Goal: Transaction & Acquisition: Book appointment/travel/reservation

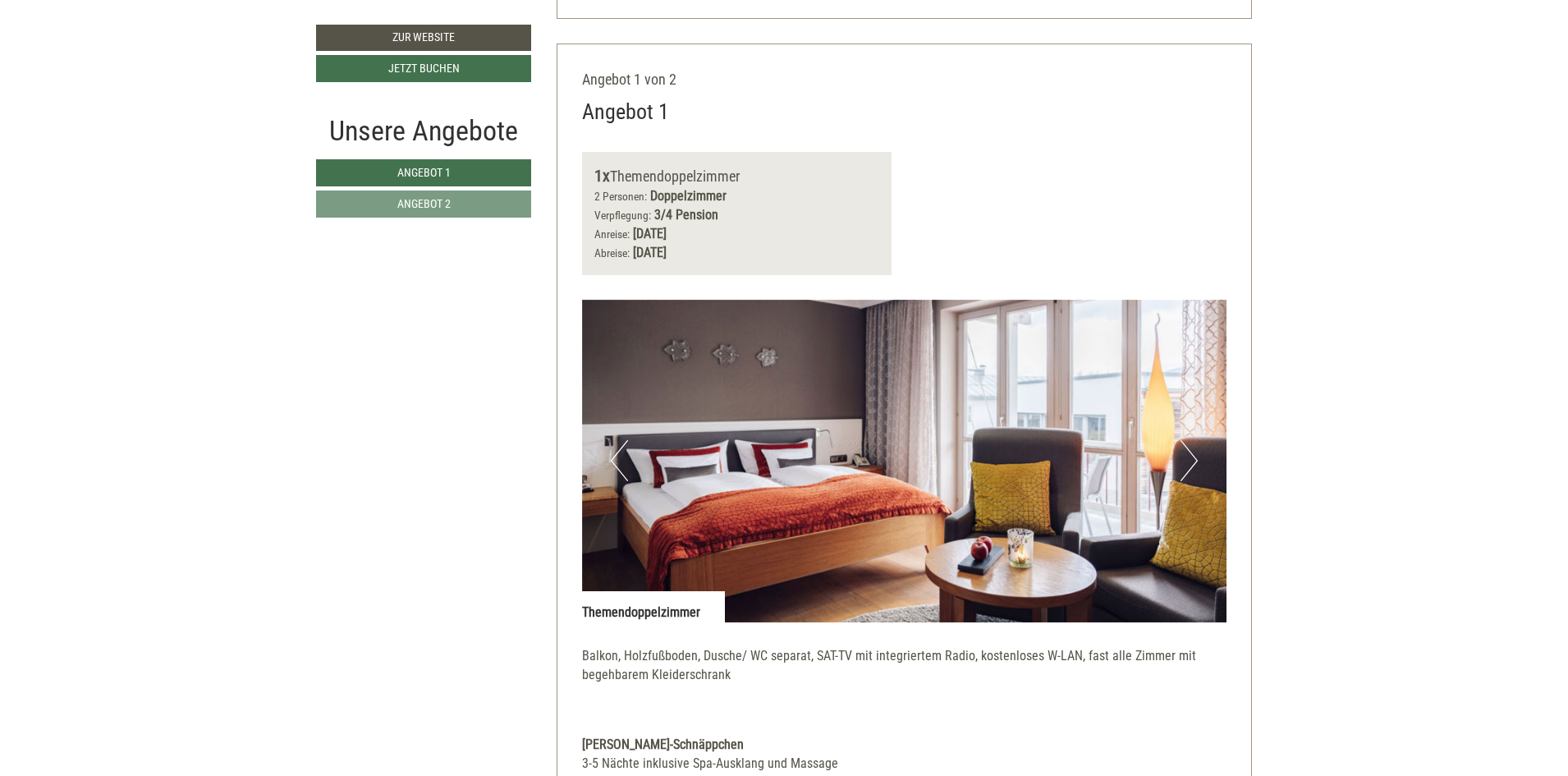
scroll to position [956, 0]
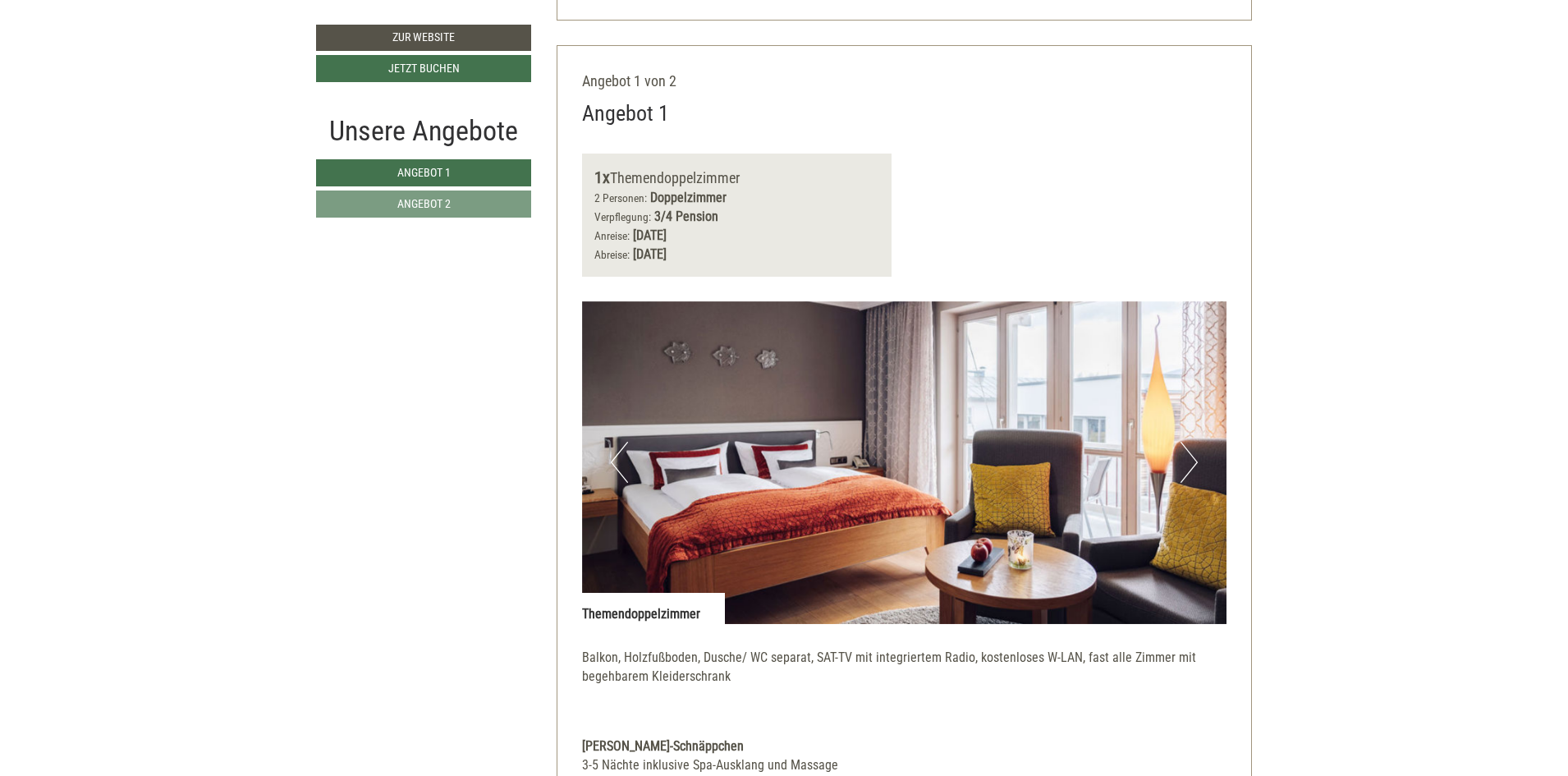
click at [1195, 468] on button "Next" at bounding box center [1190, 462] width 18 height 41
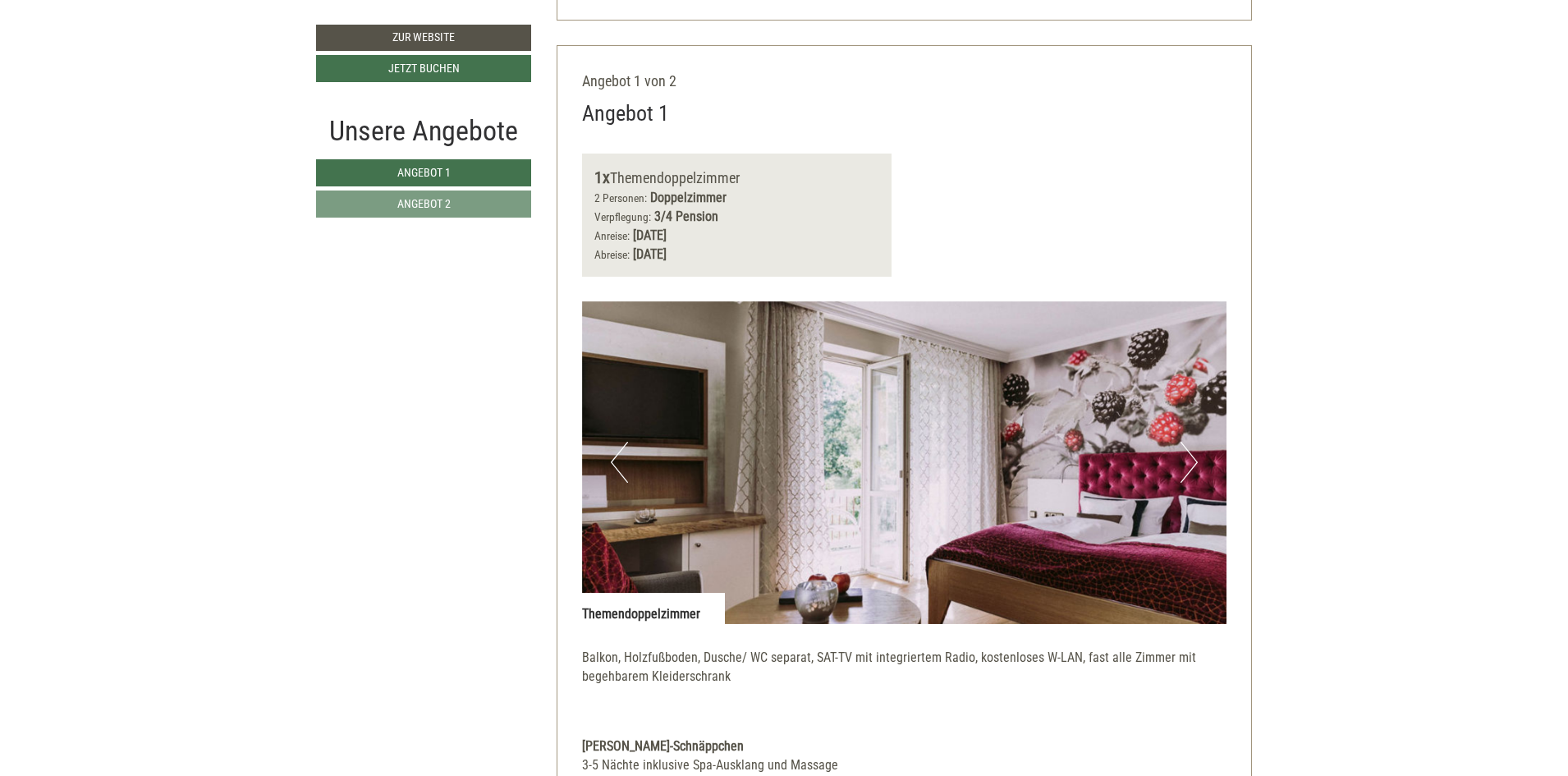
click at [618, 461] on button "Previous" at bounding box center [620, 462] width 18 height 41
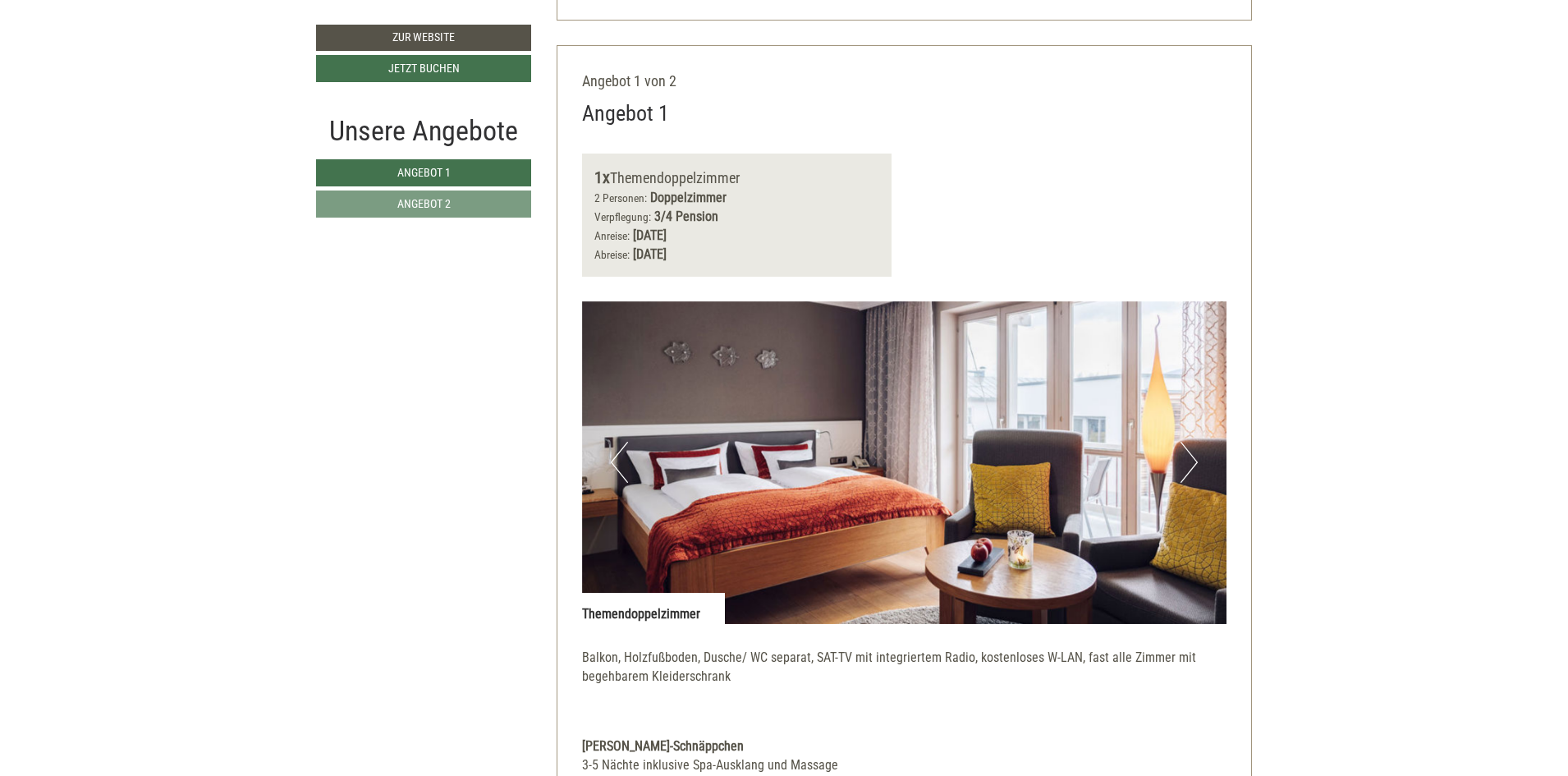
click at [1196, 459] on button "Next" at bounding box center [1190, 462] width 18 height 41
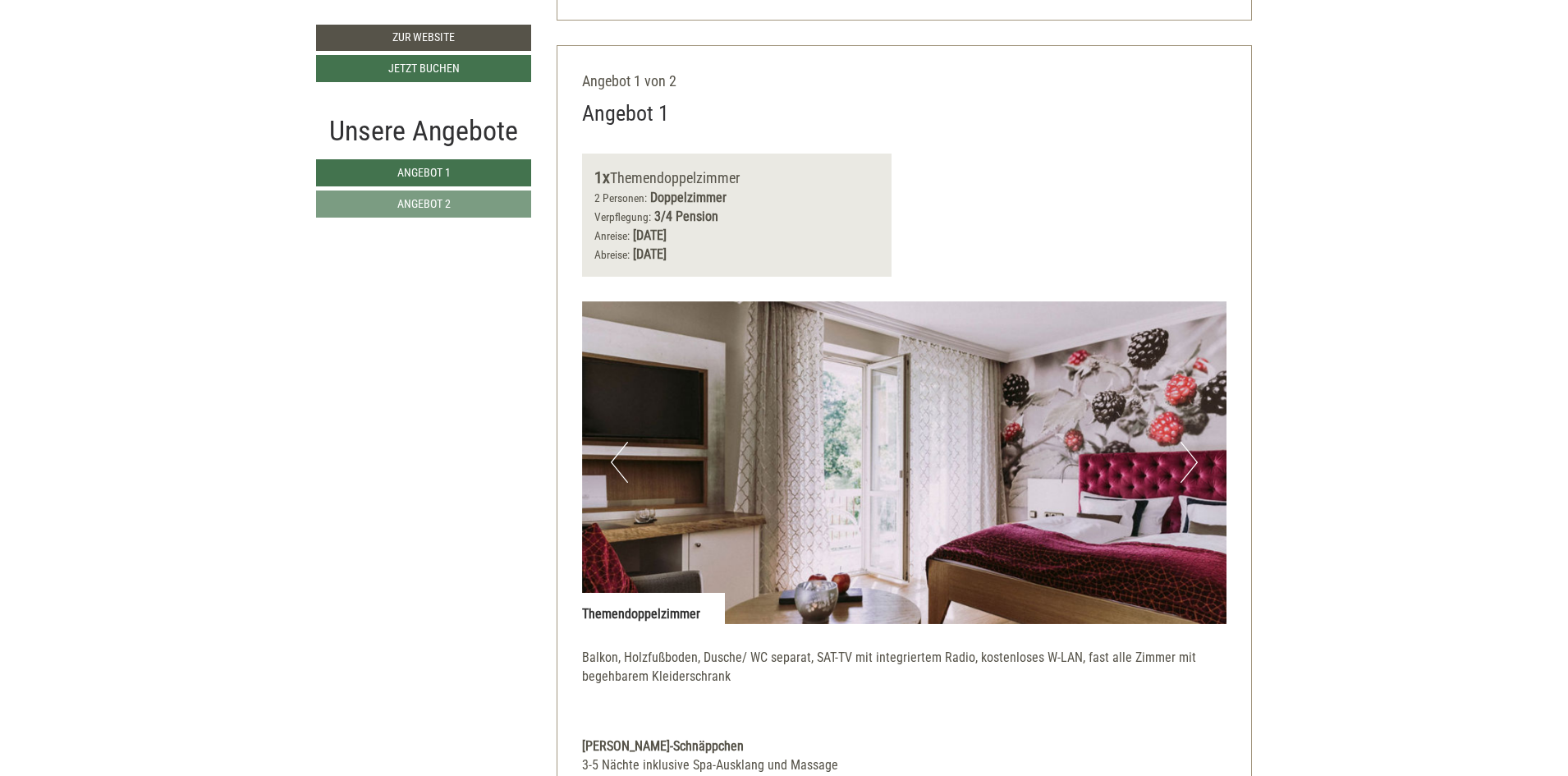
click at [1194, 459] on button "Next" at bounding box center [1190, 462] width 18 height 41
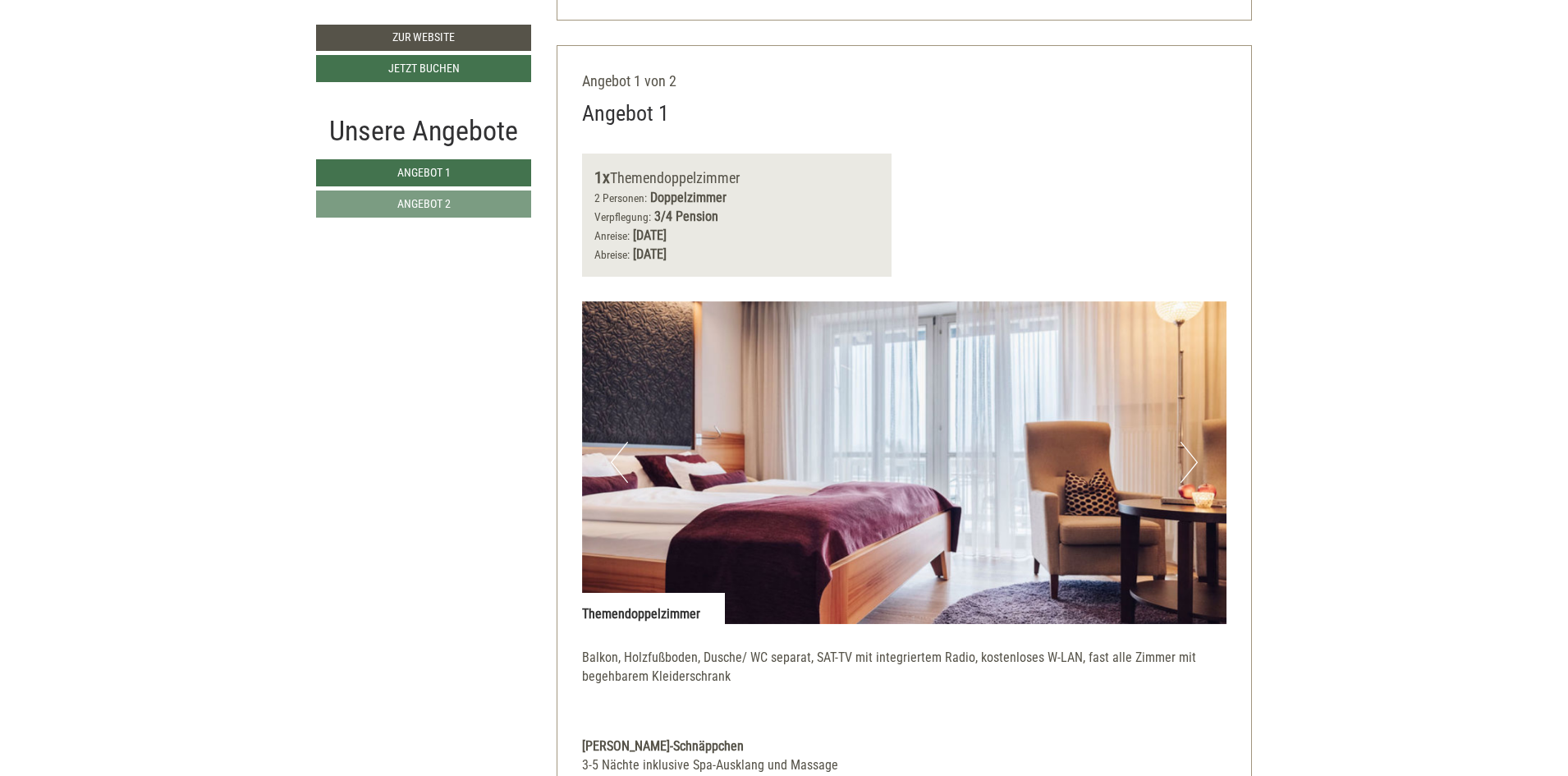
click at [1194, 459] on button "Next" at bounding box center [1190, 462] width 18 height 41
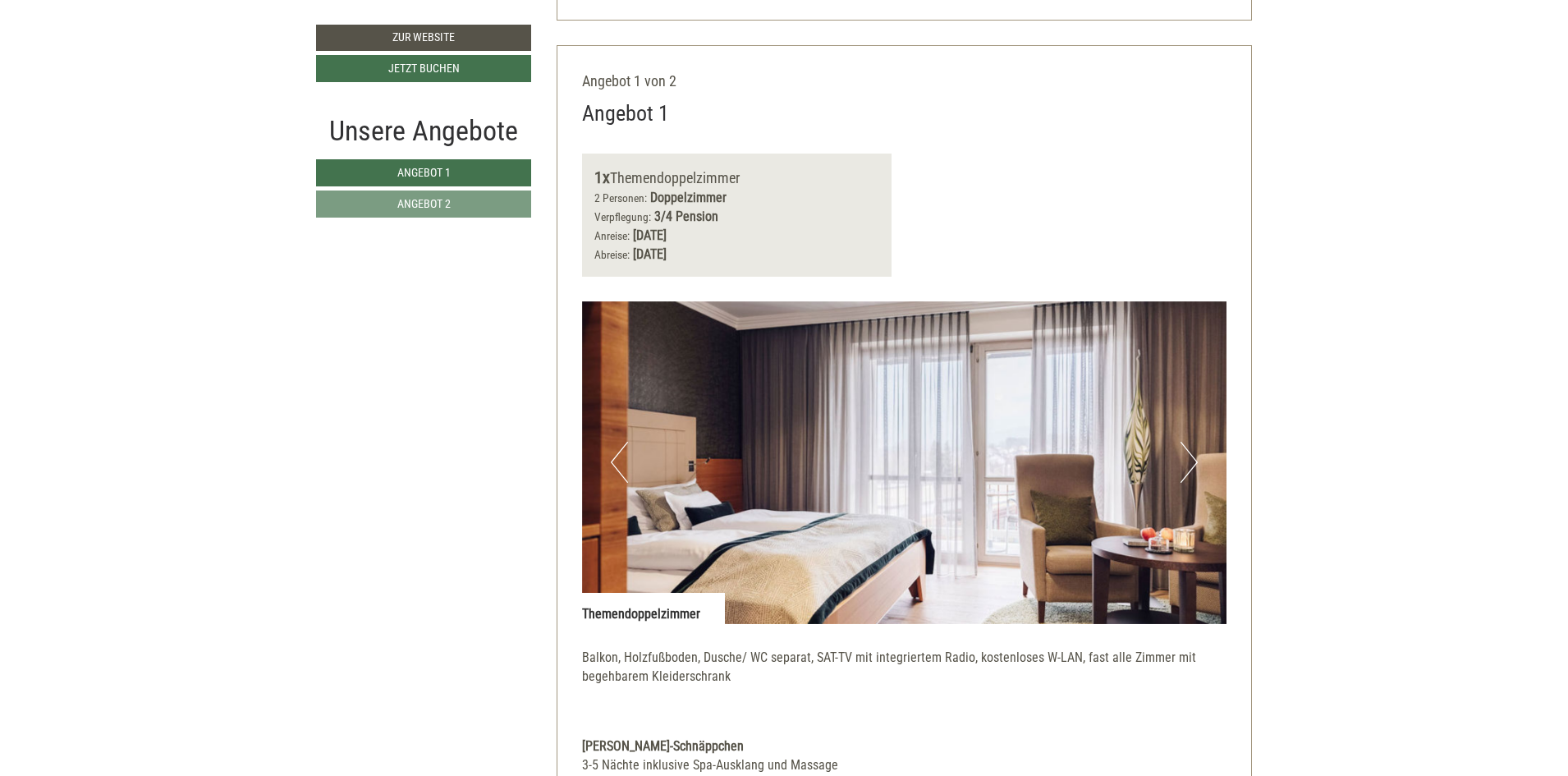
click at [1194, 459] on button "Next" at bounding box center [1190, 462] width 18 height 41
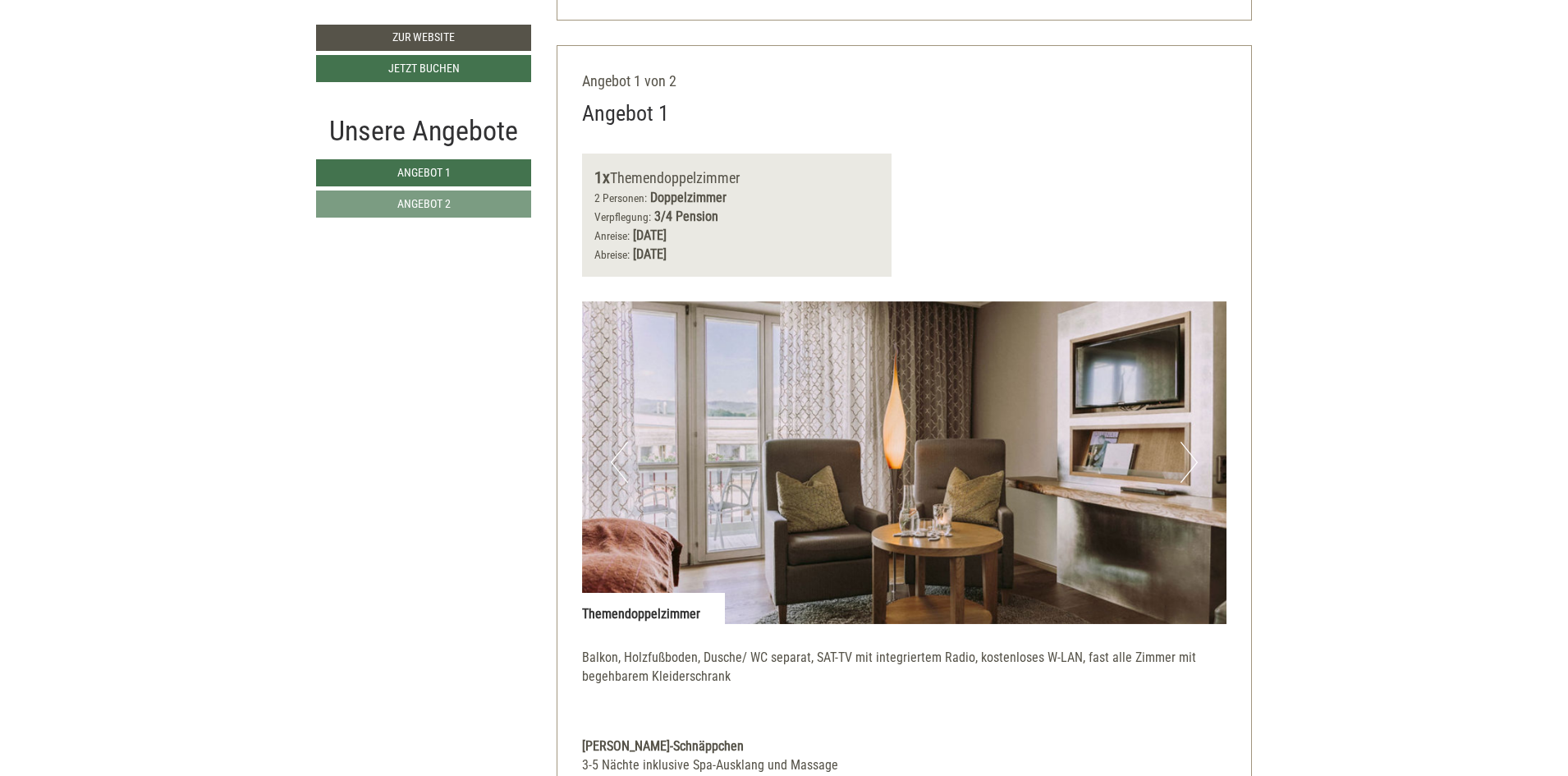
click at [1194, 459] on button "Next" at bounding box center [1190, 462] width 18 height 41
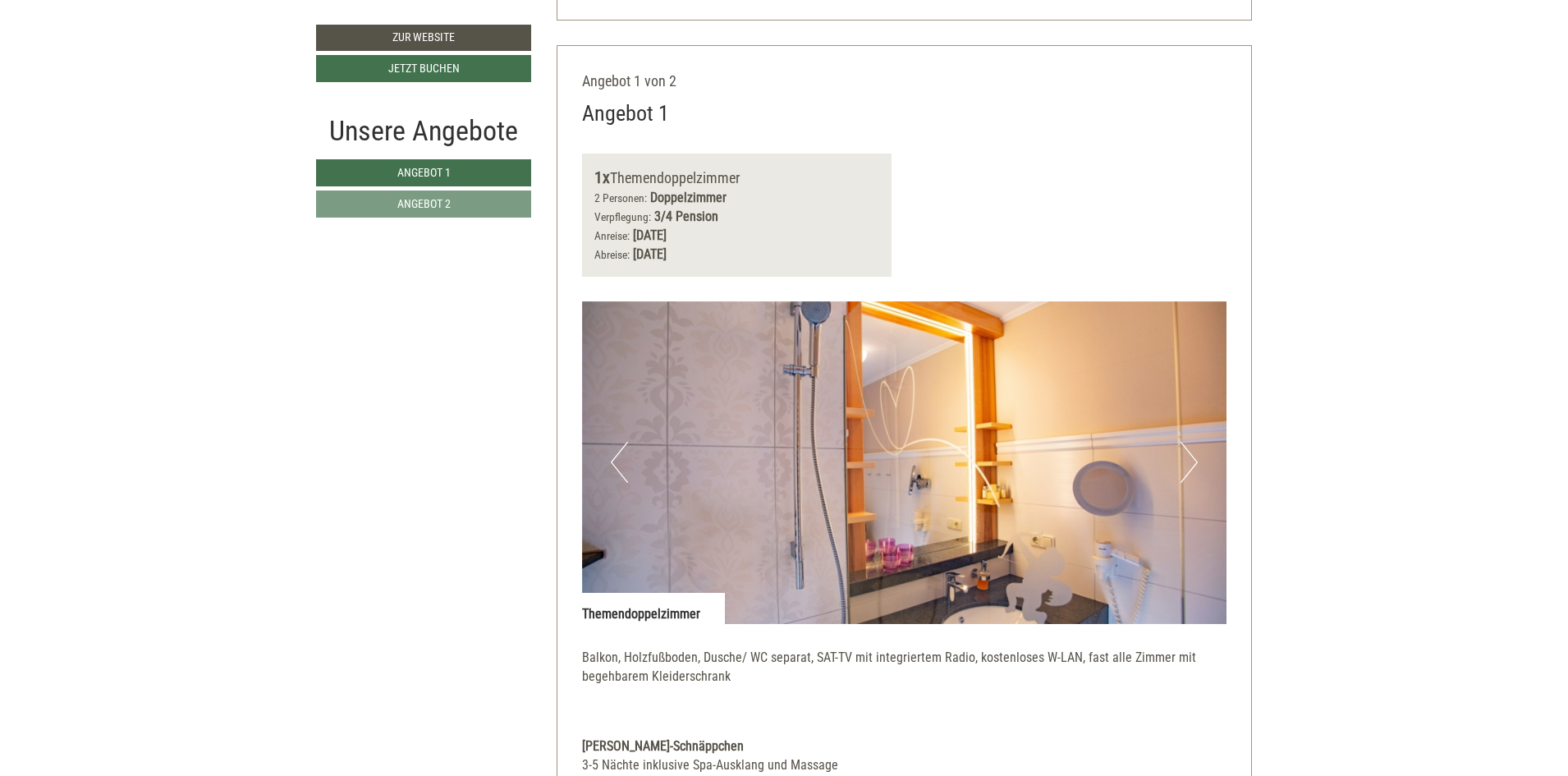
click at [1194, 459] on button "Next" at bounding box center [1190, 462] width 18 height 41
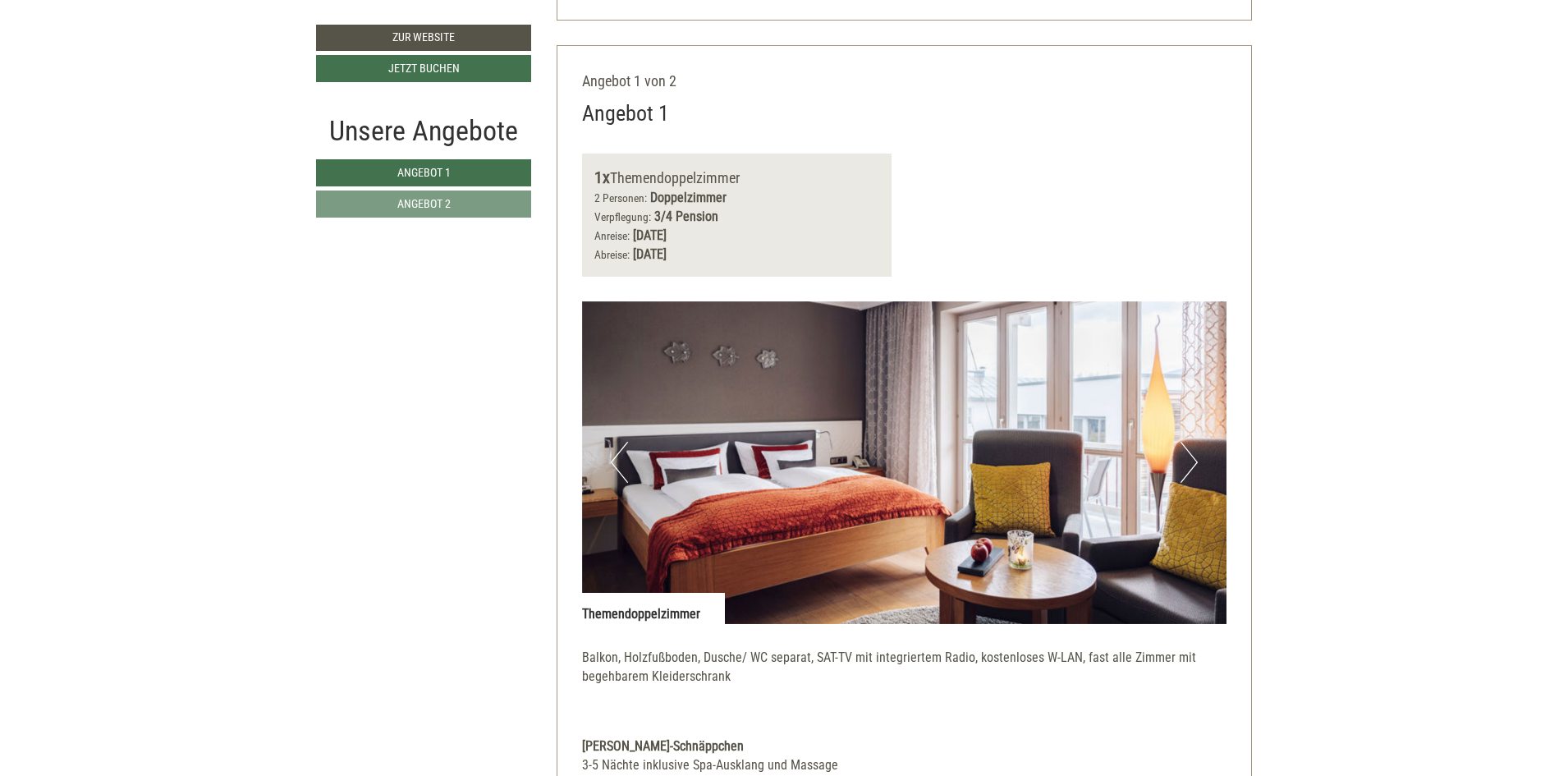
click at [1194, 459] on button "Next" at bounding box center [1190, 462] width 18 height 41
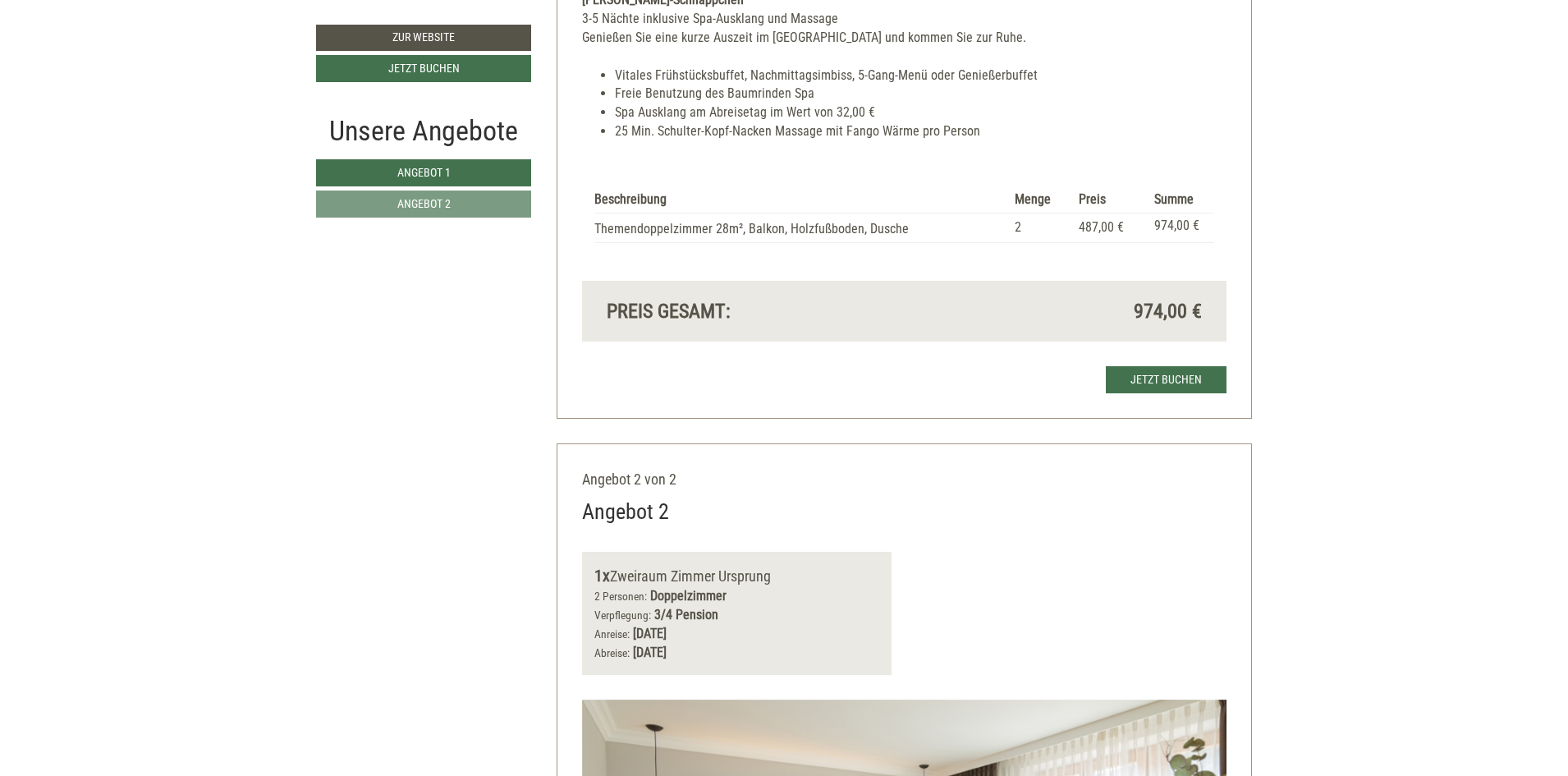
scroll to position [1531, 0]
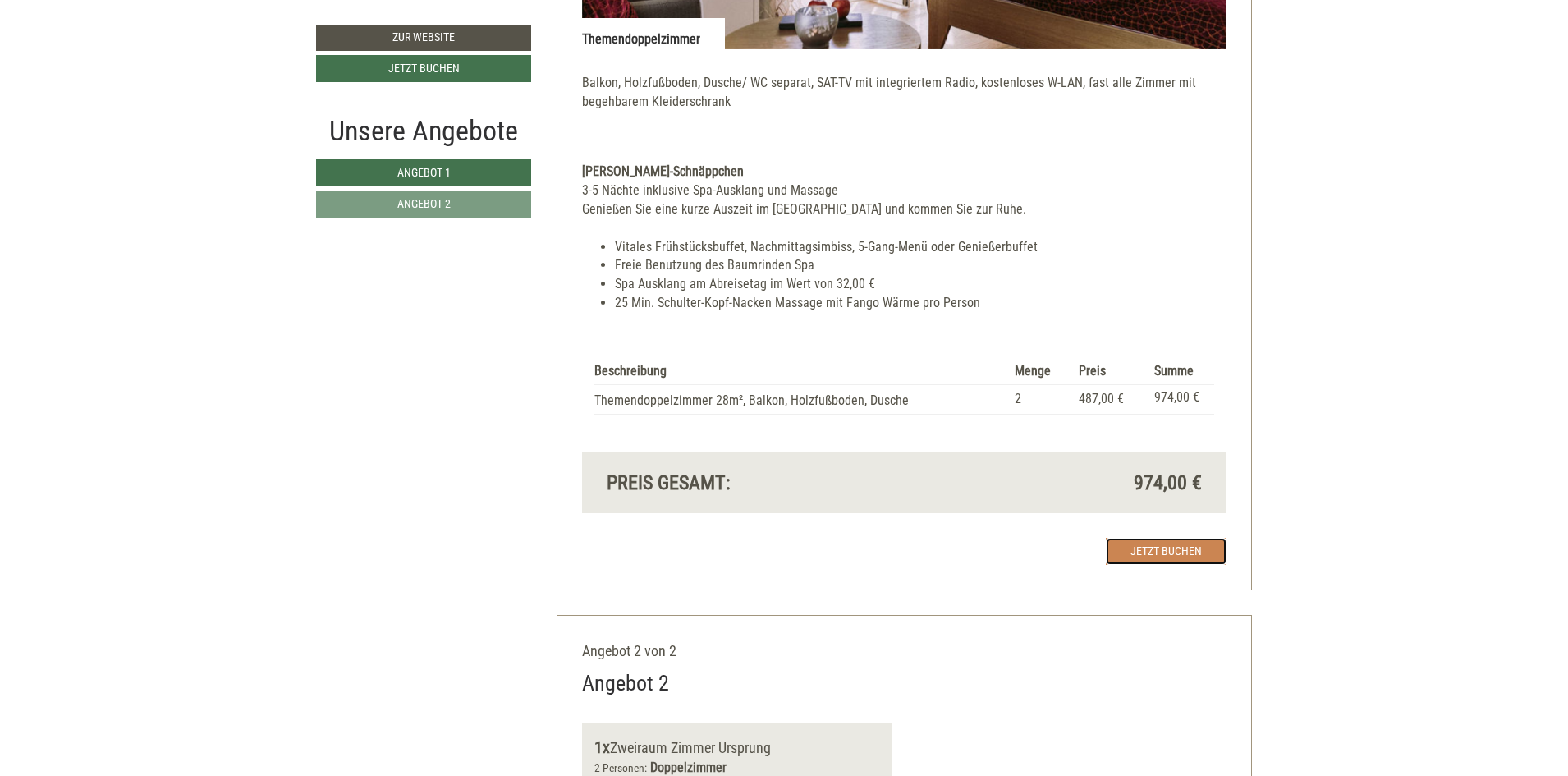
click at [1184, 549] on link "Jetzt buchen" at bounding box center [1166, 551] width 121 height 27
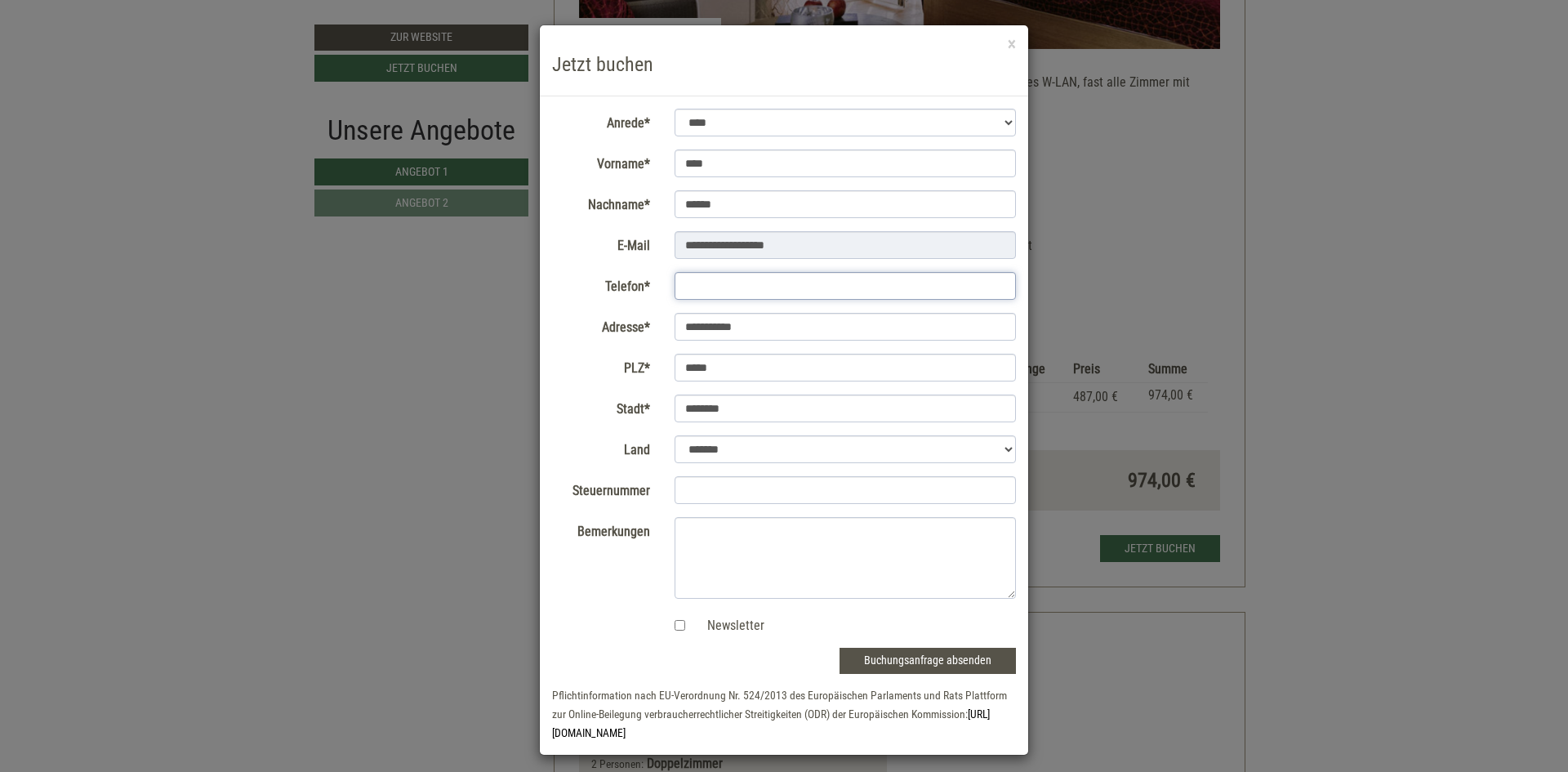
click at [691, 288] on input "Telefon*" at bounding box center [845, 286] width 342 height 28
type input "**********"
select select "*"
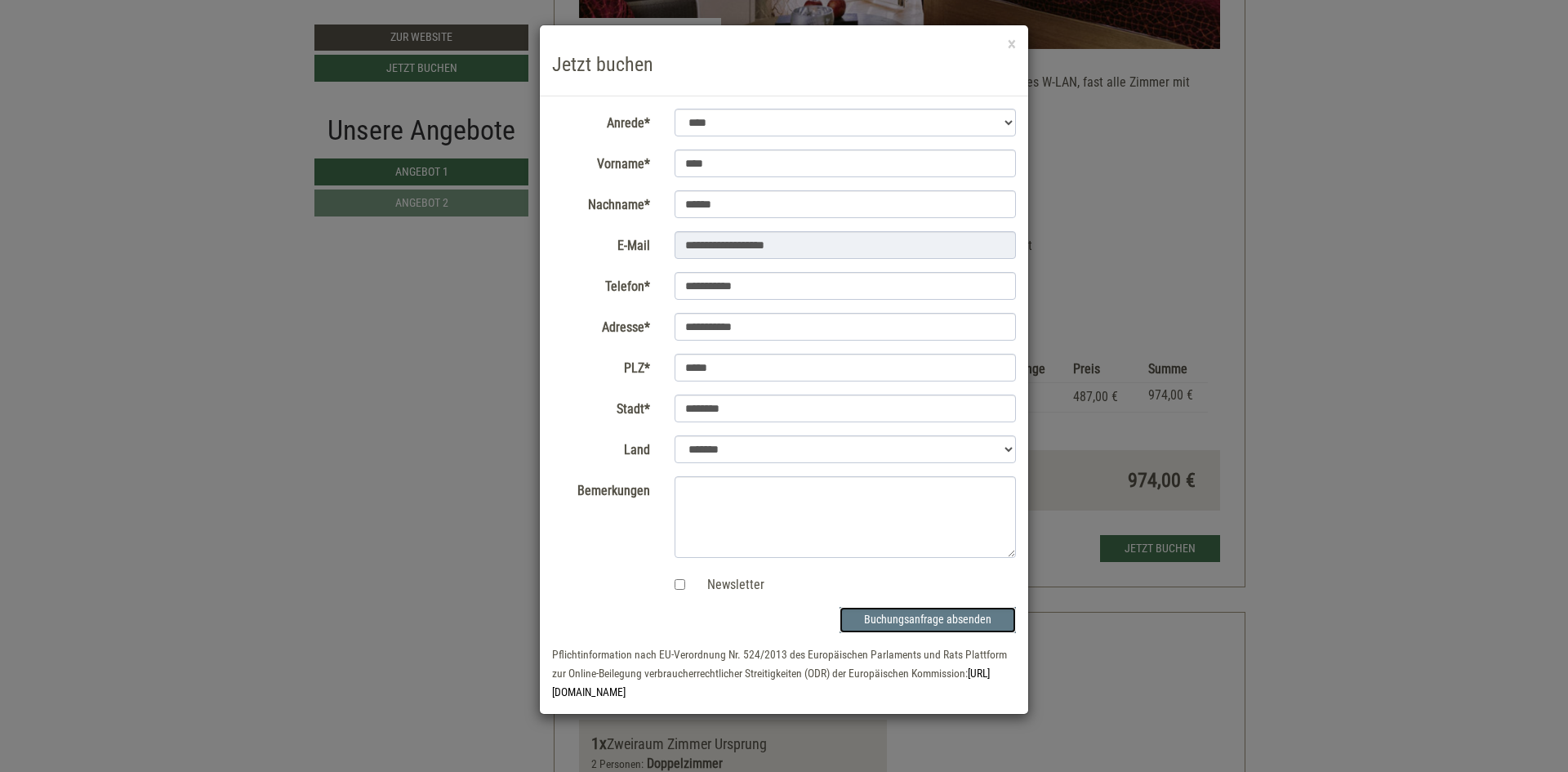
click at [938, 617] on button "Buchungsanfrage absenden" at bounding box center [927, 620] width 177 height 26
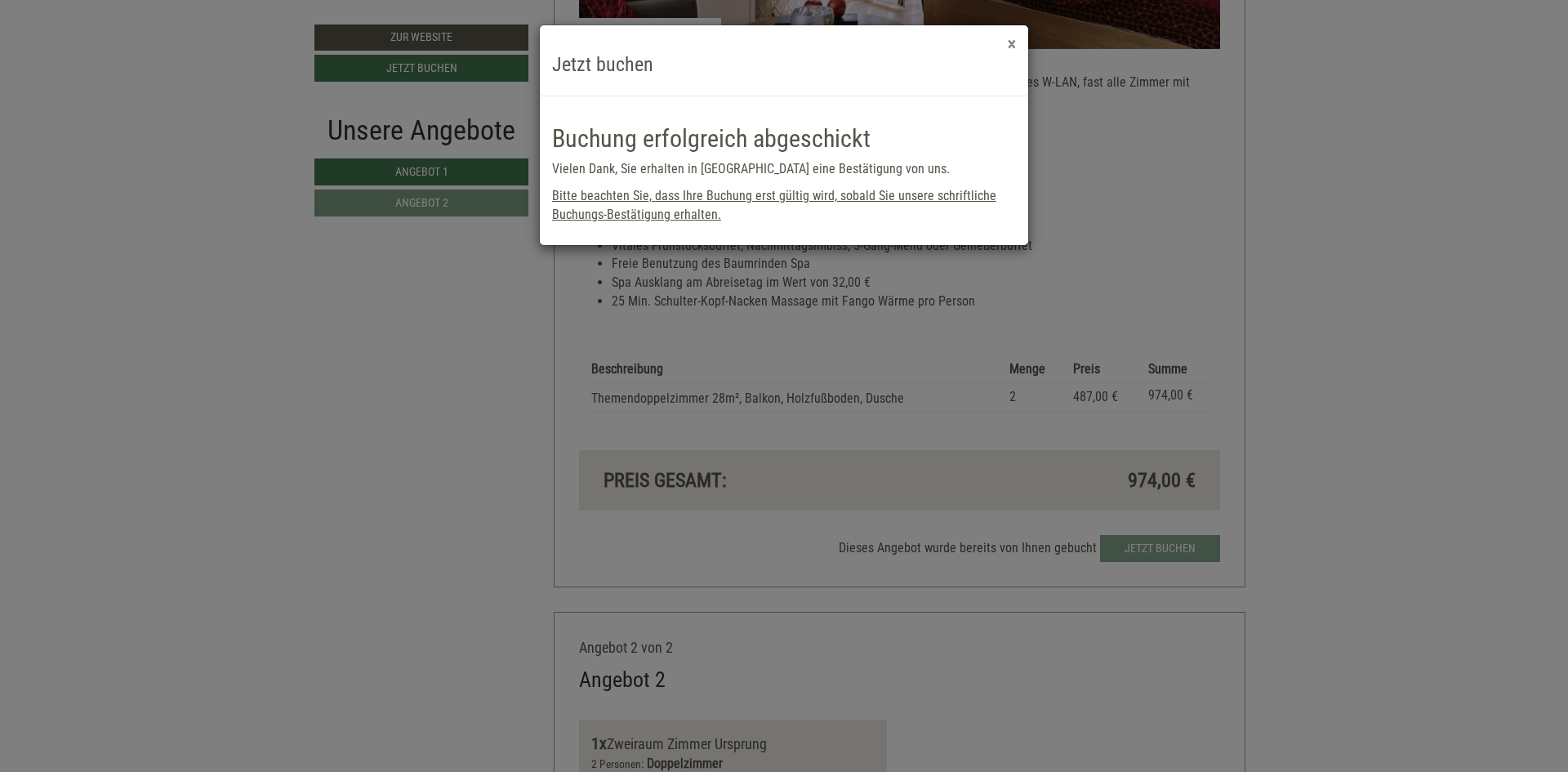
click at [1013, 45] on button "×" at bounding box center [1011, 45] width 8 height 18
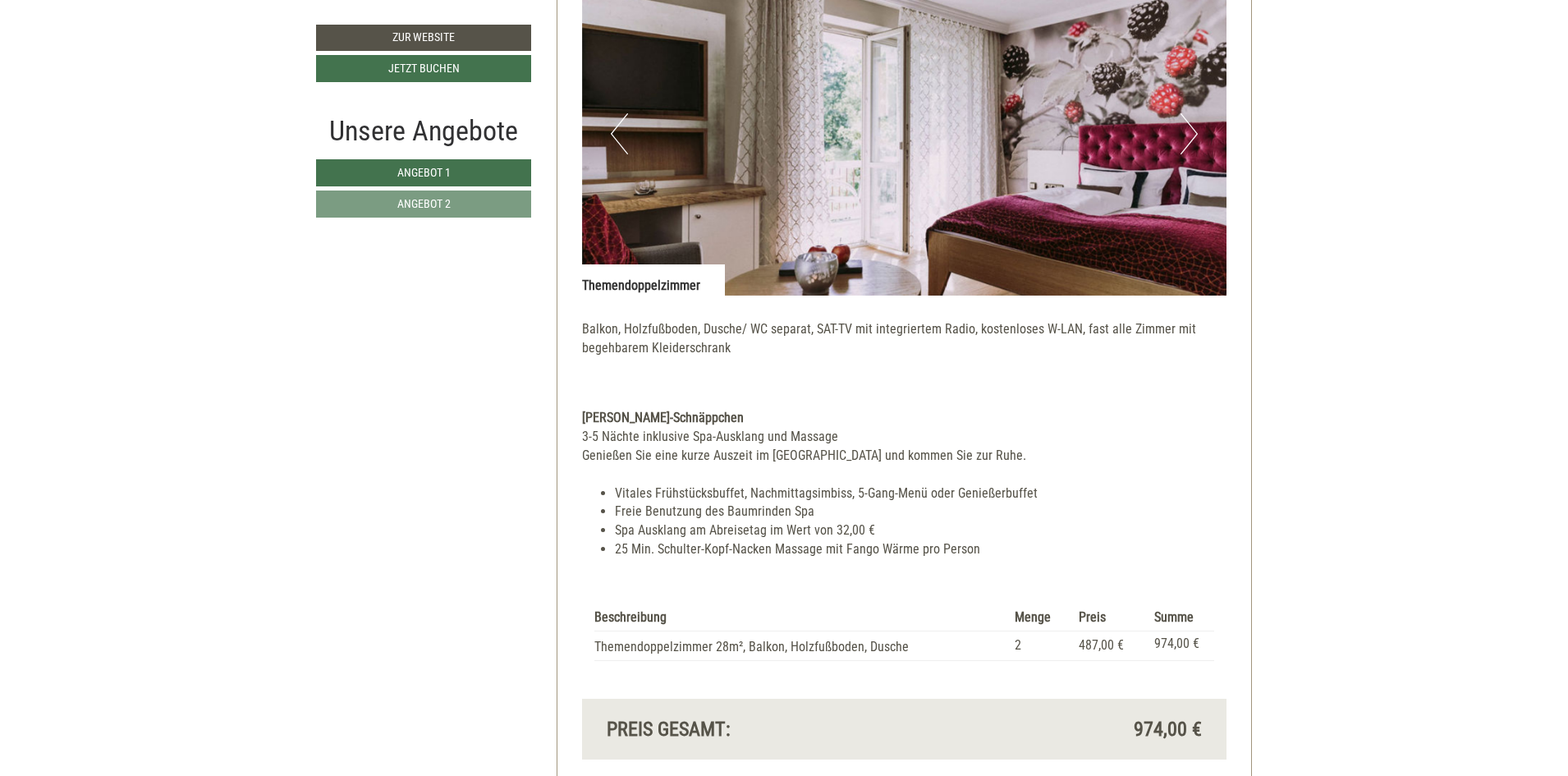
scroll to position [711, 0]
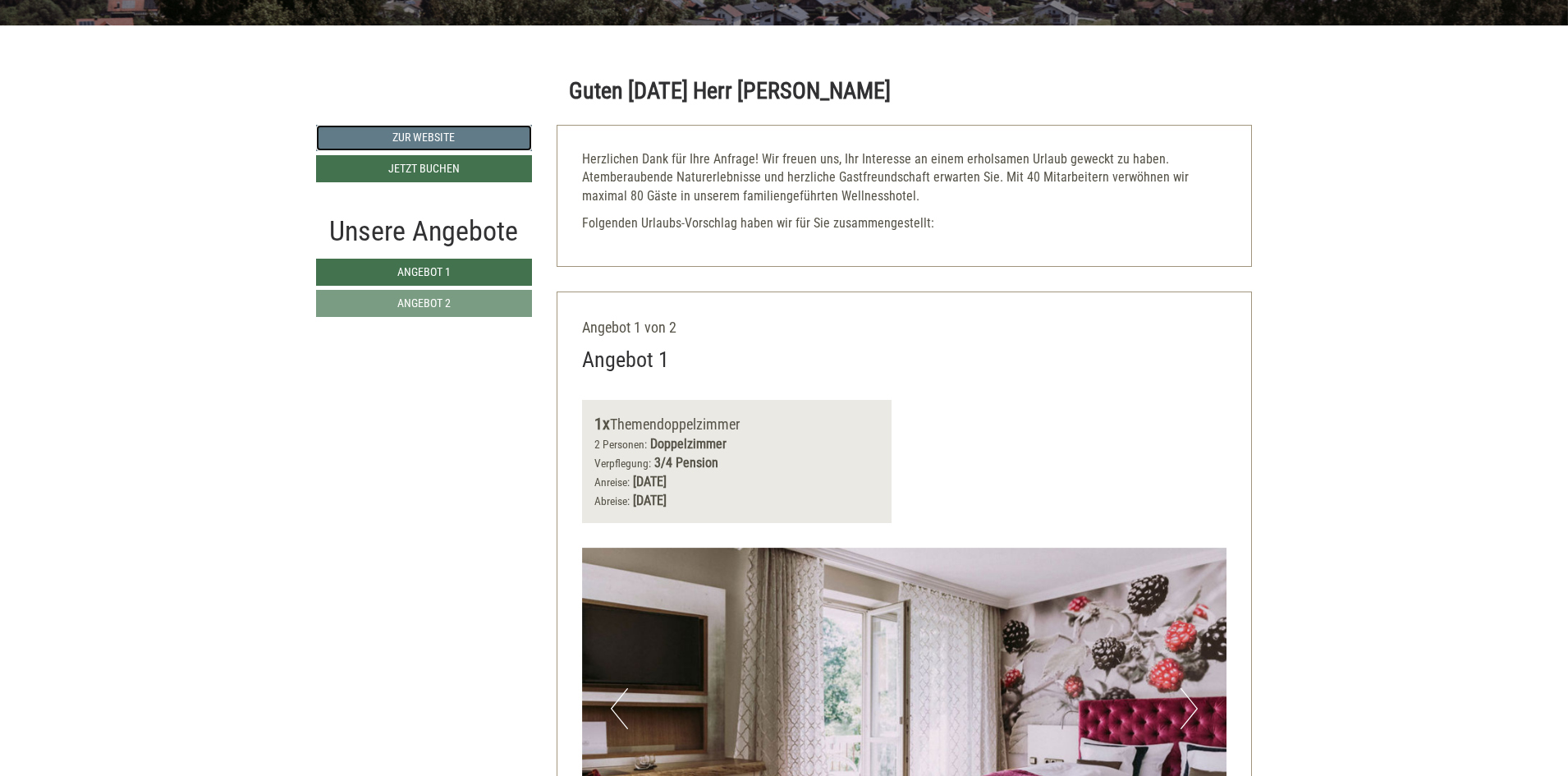
click at [400, 134] on link "Zur Website" at bounding box center [424, 138] width 216 height 27
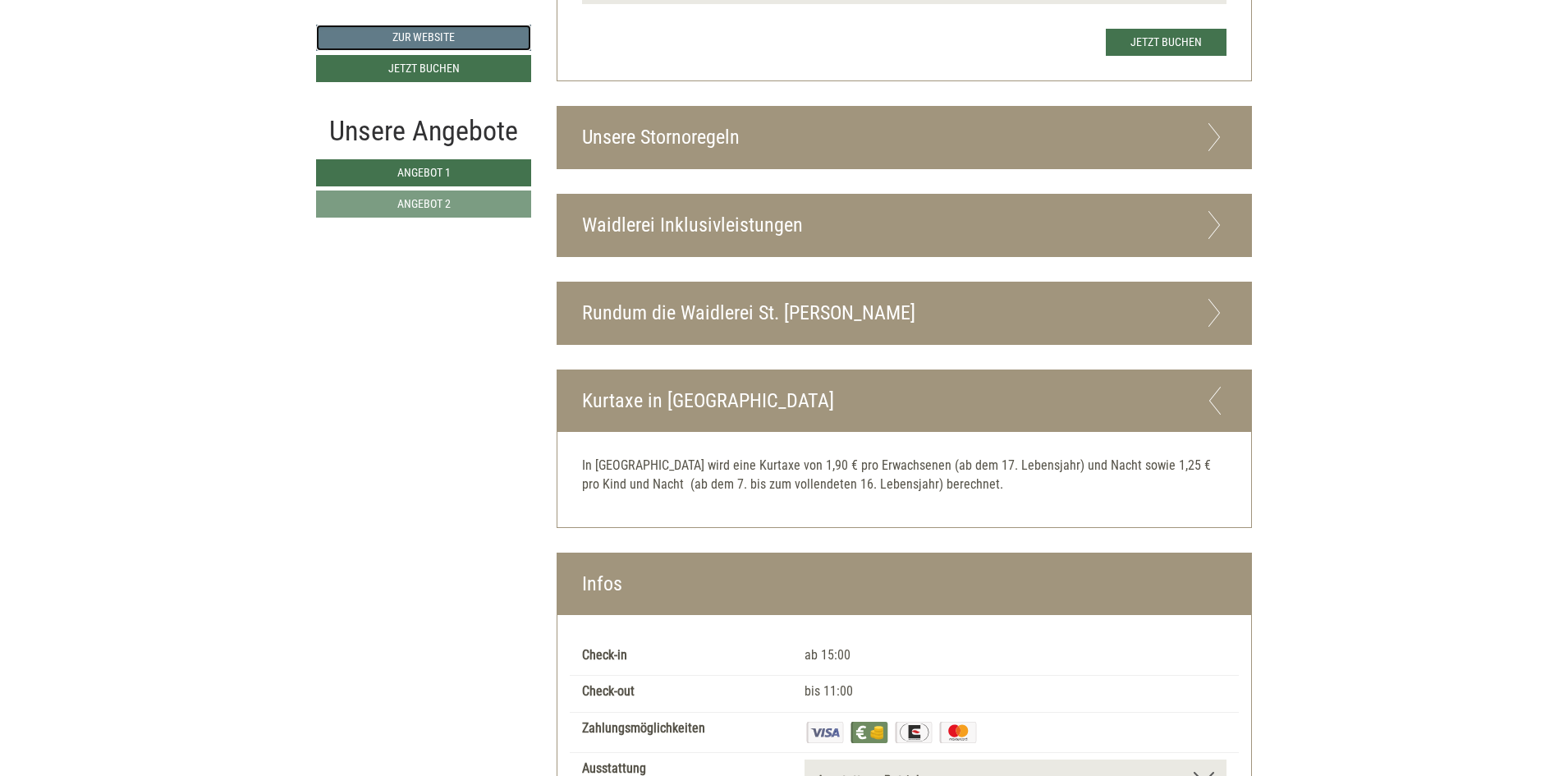
scroll to position [3337, 0]
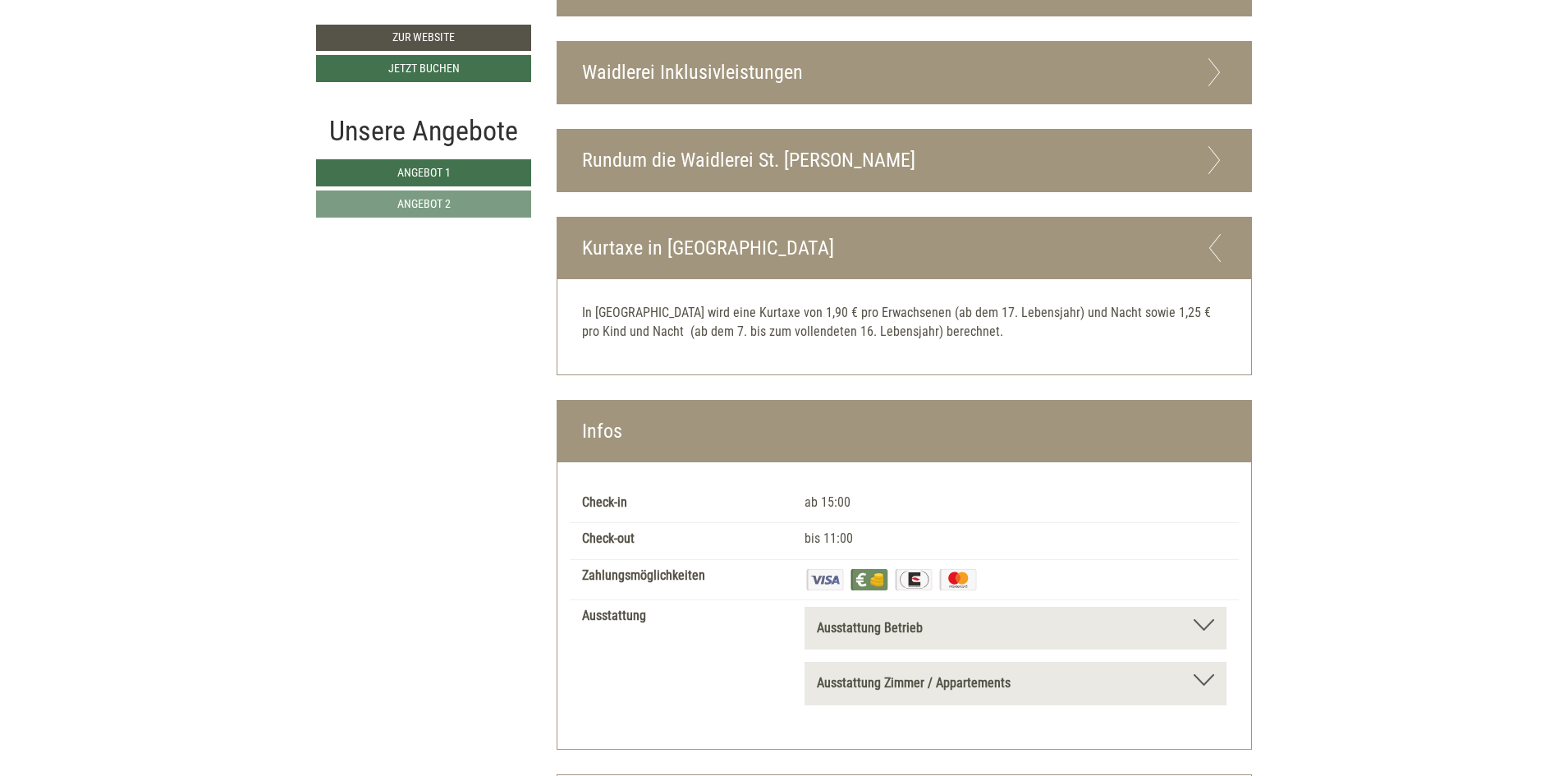
click at [1216, 67] on icon at bounding box center [1214, 72] width 24 height 28
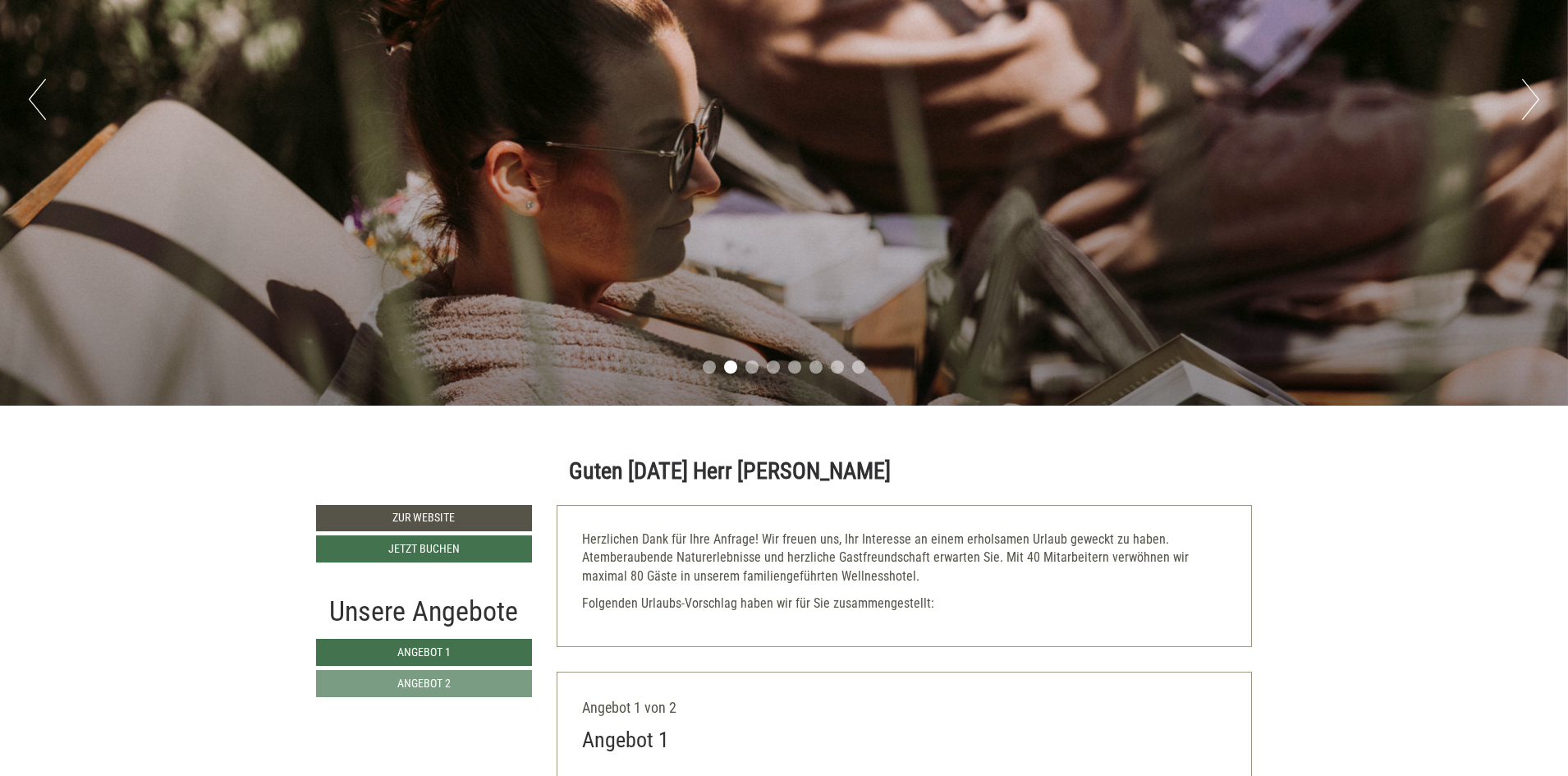
scroll to position [110, 0]
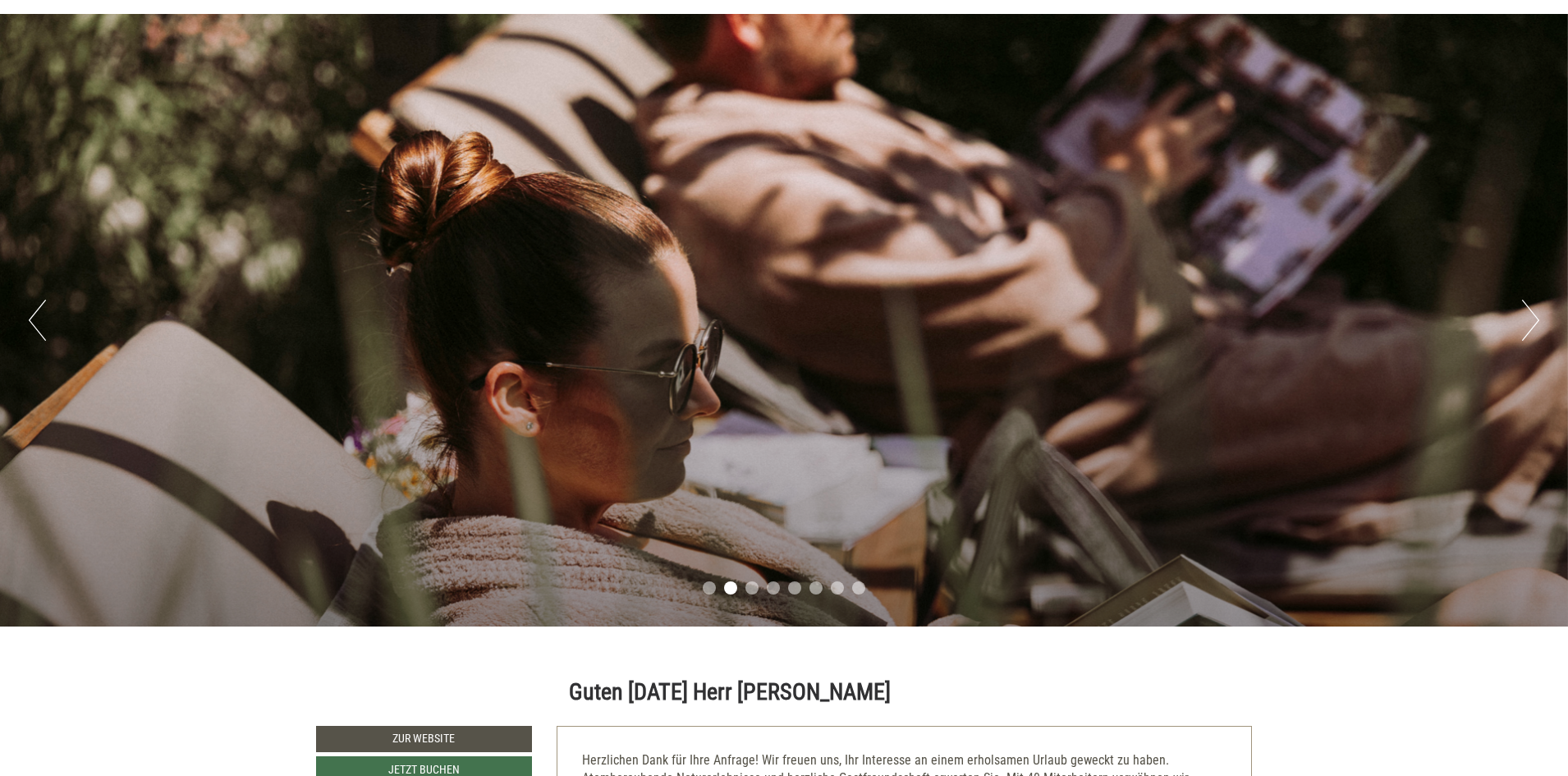
click at [1527, 316] on button "Next" at bounding box center [1531, 320] width 18 height 41
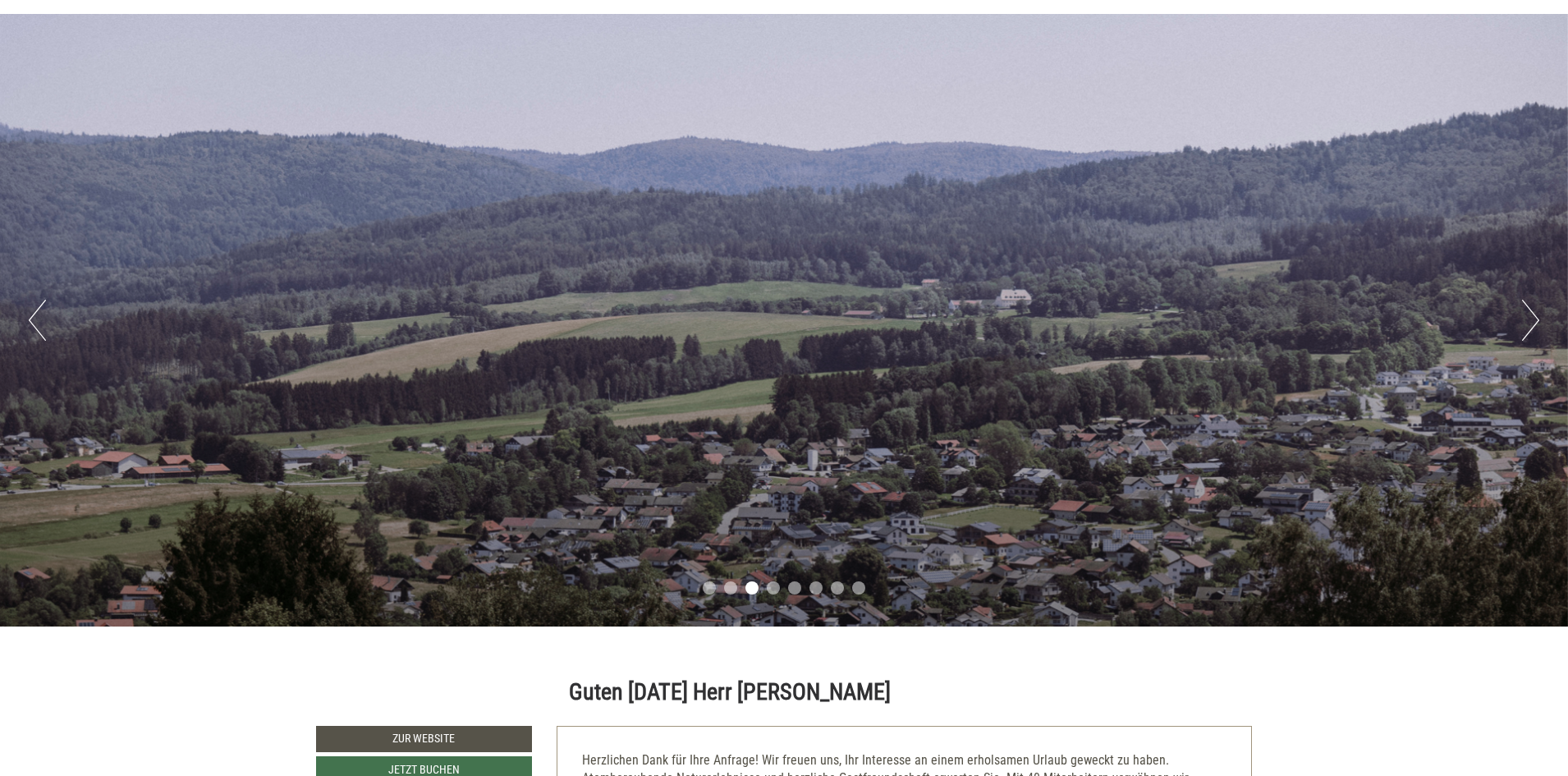
click at [1534, 317] on button "Next" at bounding box center [1531, 320] width 18 height 41
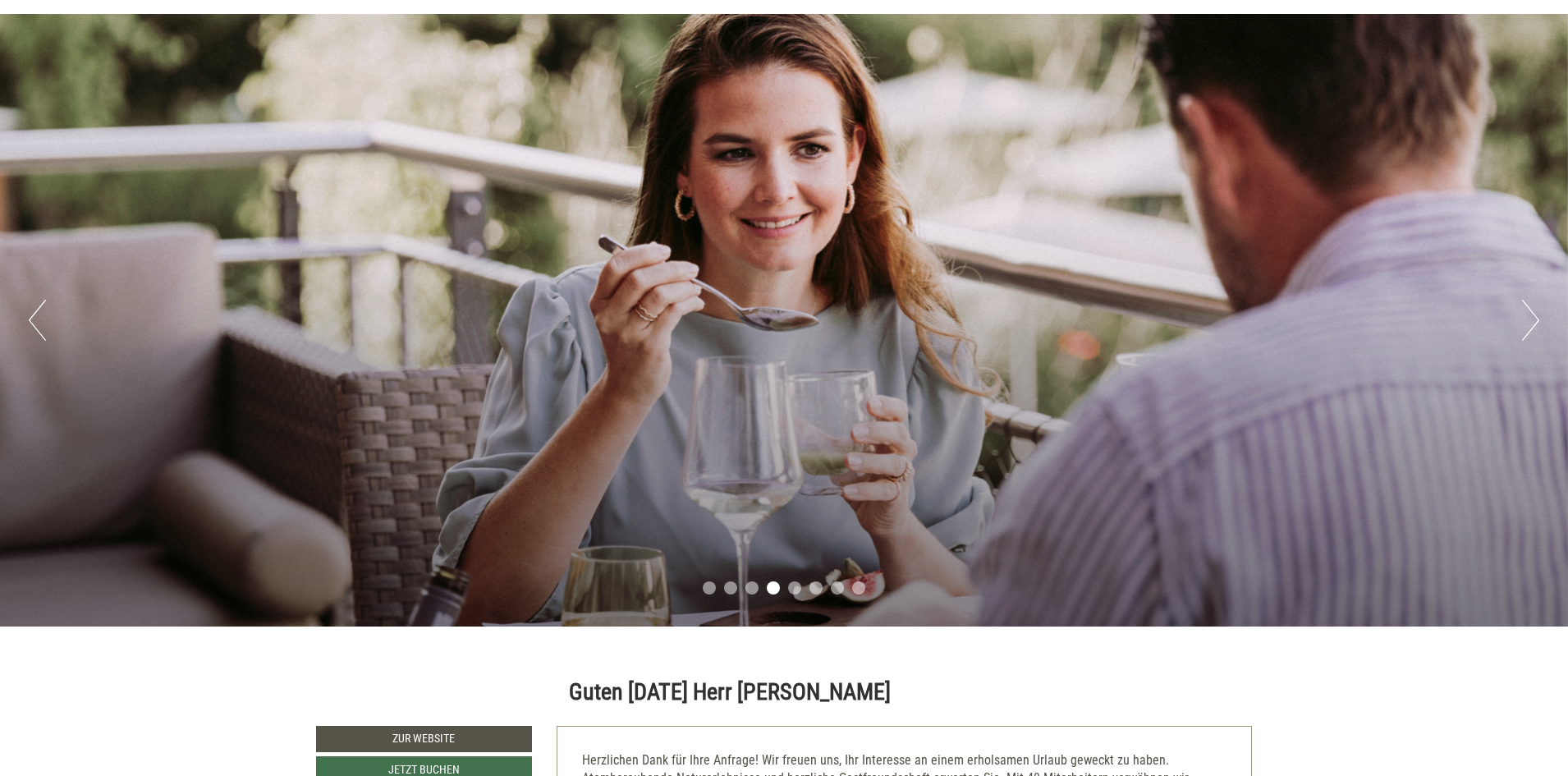
click at [1530, 317] on button "Next" at bounding box center [1531, 320] width 18 height 41
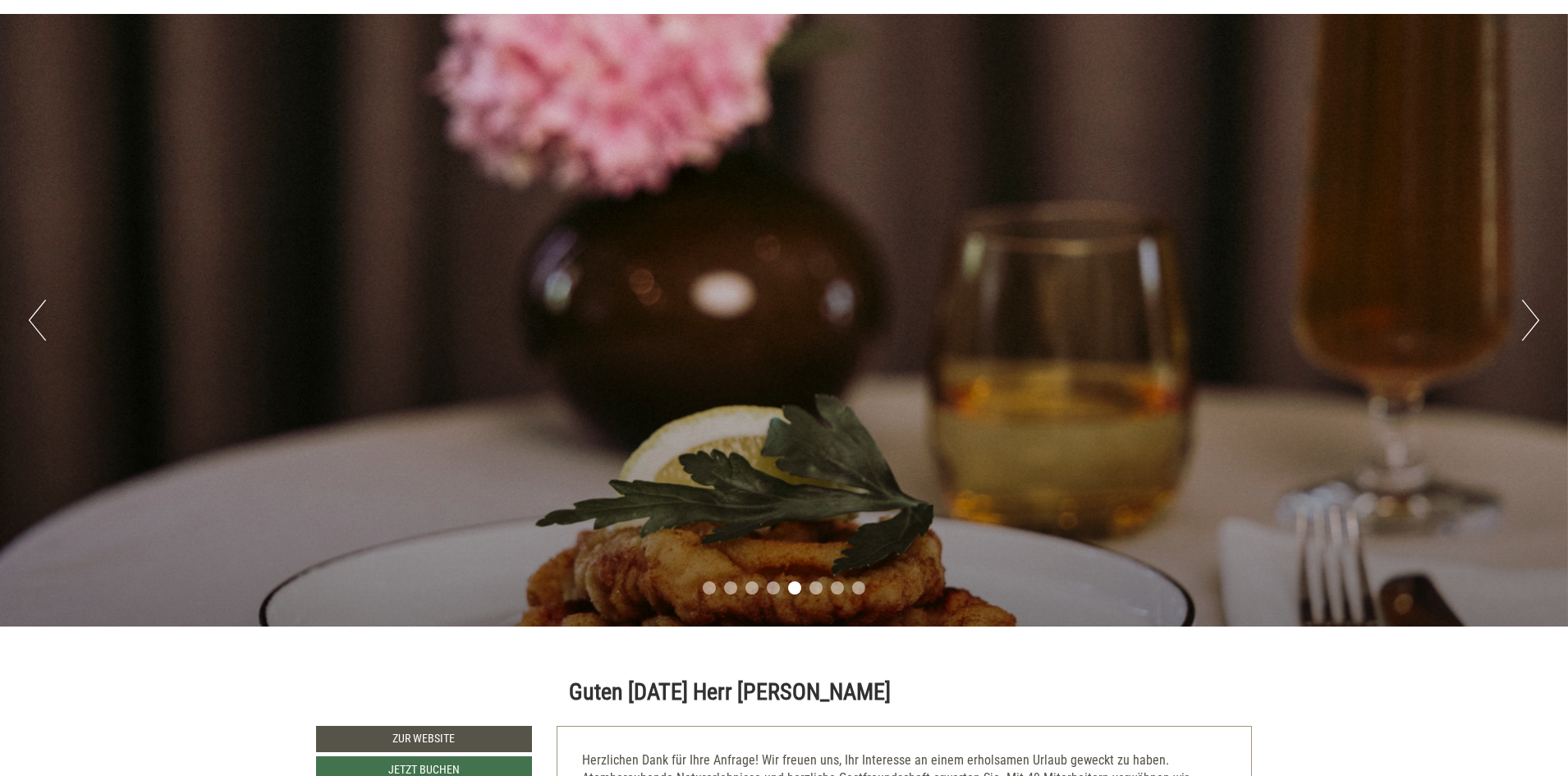
click at [1528, 317] on button "Next" at bounding box center [1531, 320] width 18 height 41
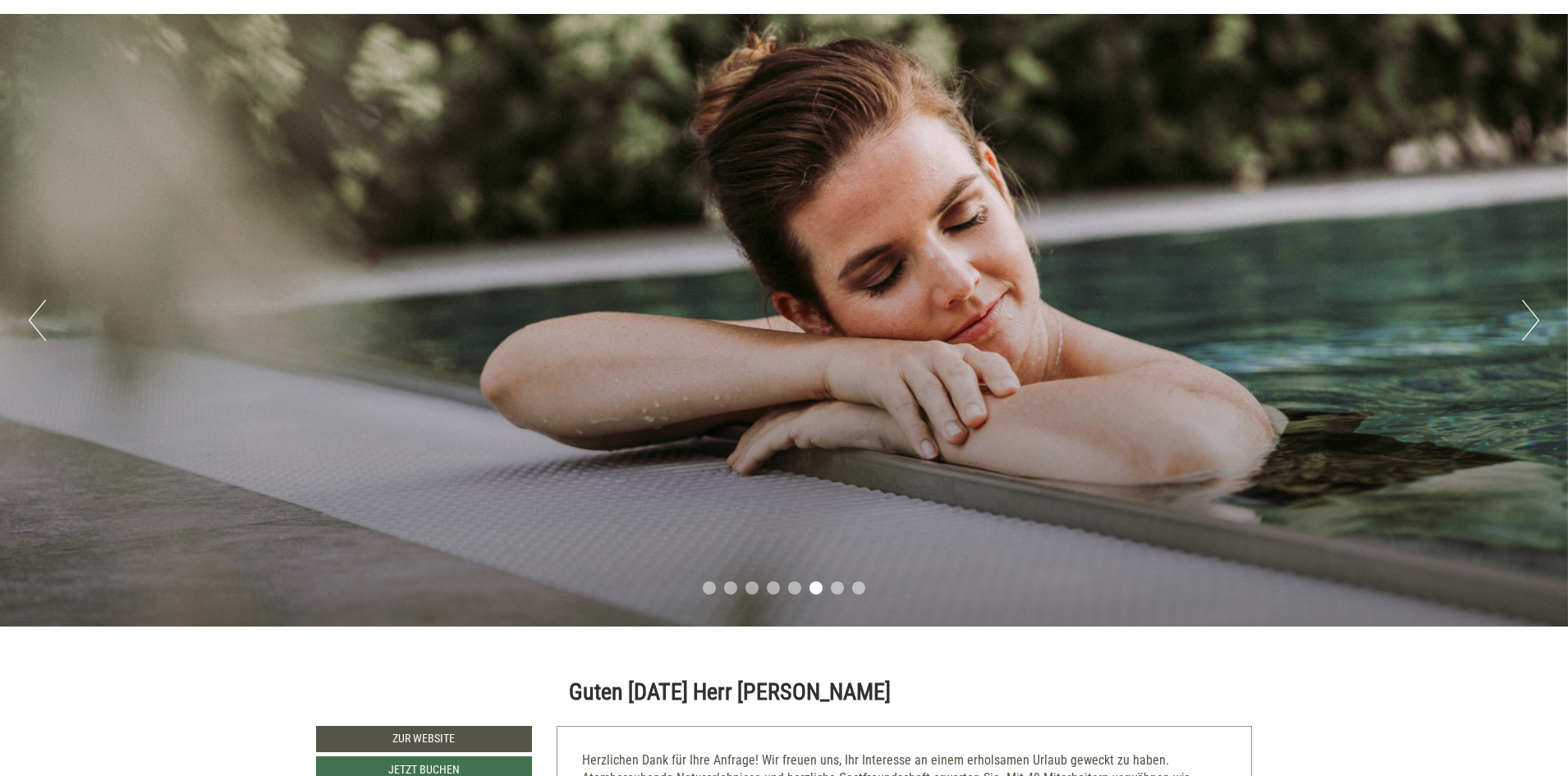
click at [1530, 313] on button "Next" at bounding box center [1531, 320] width 18 height 41
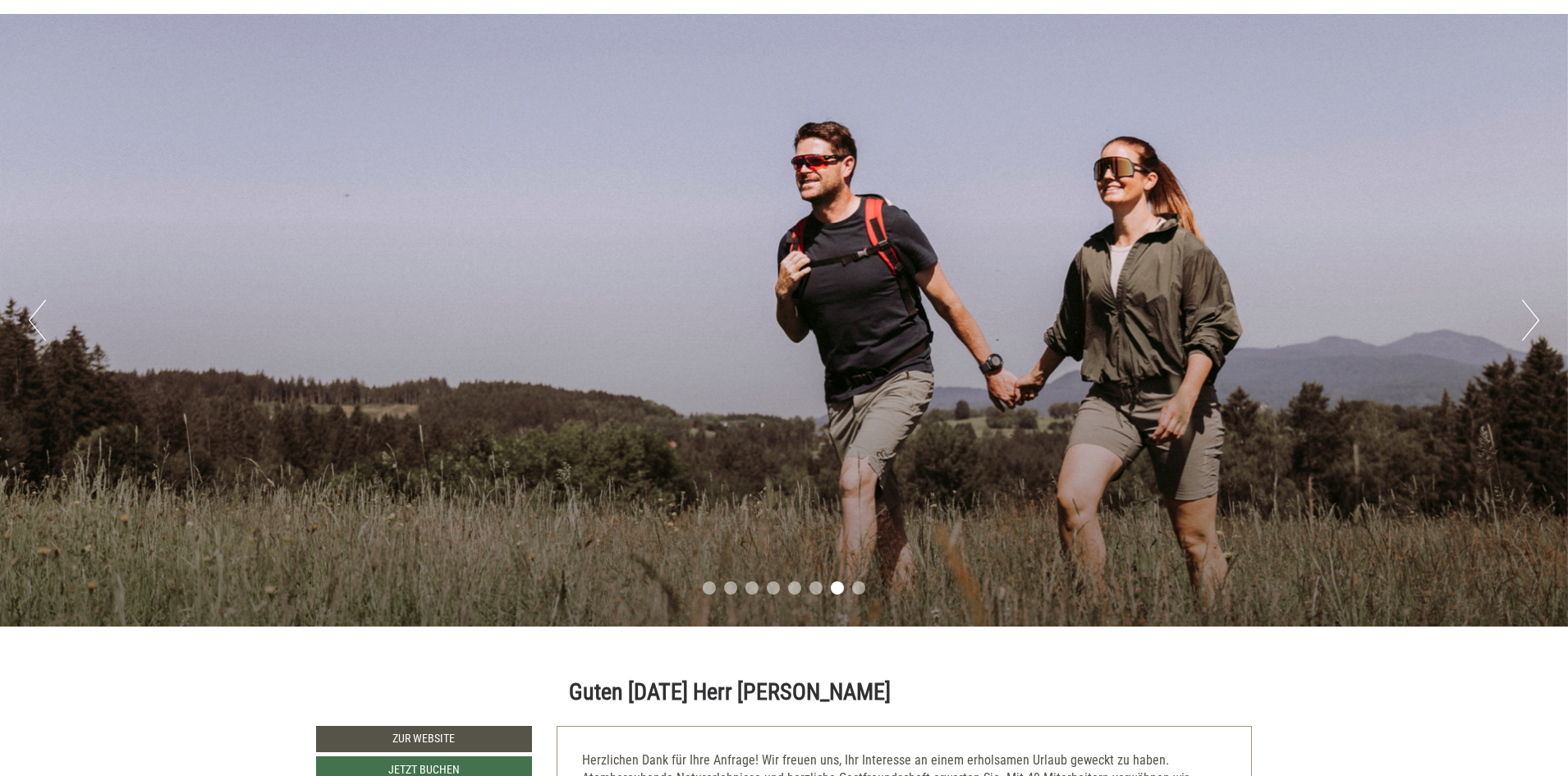
click at [1529, 313] on button "Next" at bounding box center [1531, 320] width 18 height 41
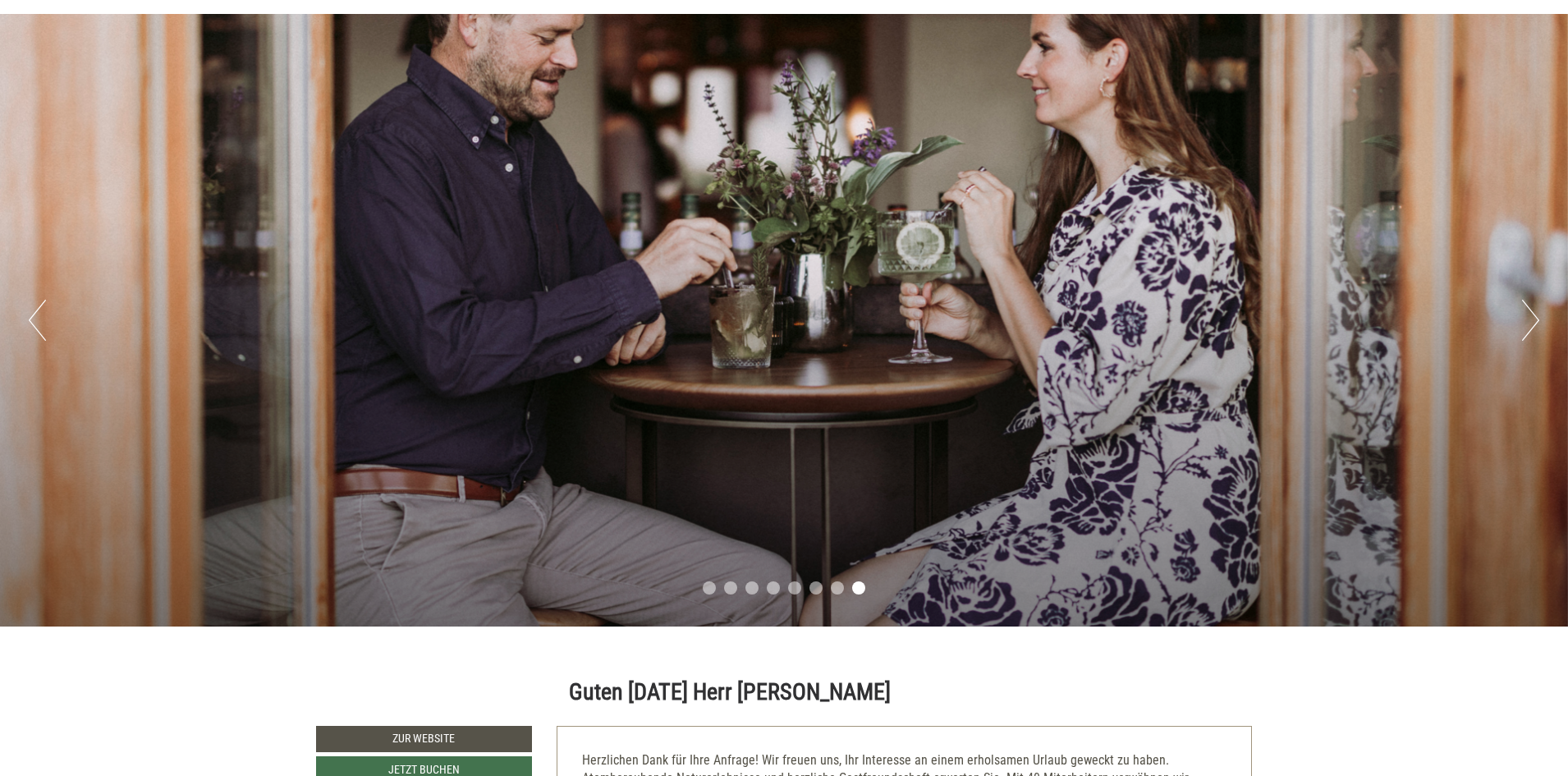
click at [1529, 313] on button "Next" at bounding box center [1531, 320] width 18 height 41
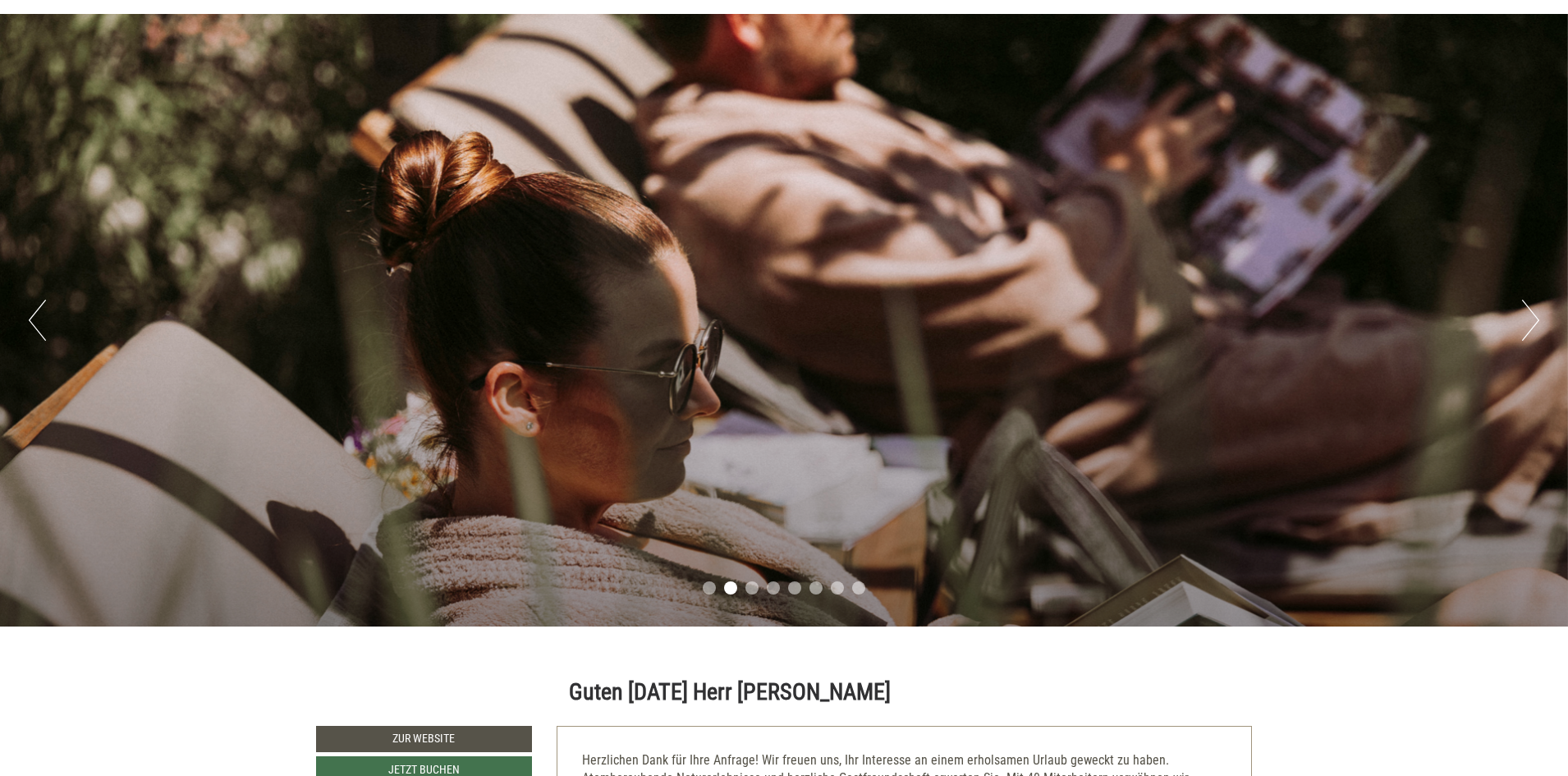
click at [1532, 317] on button "Next" at bounding box center [1531, 320] width 18 height 41
